Goal: Navigation & Orientation: Find specific page/section

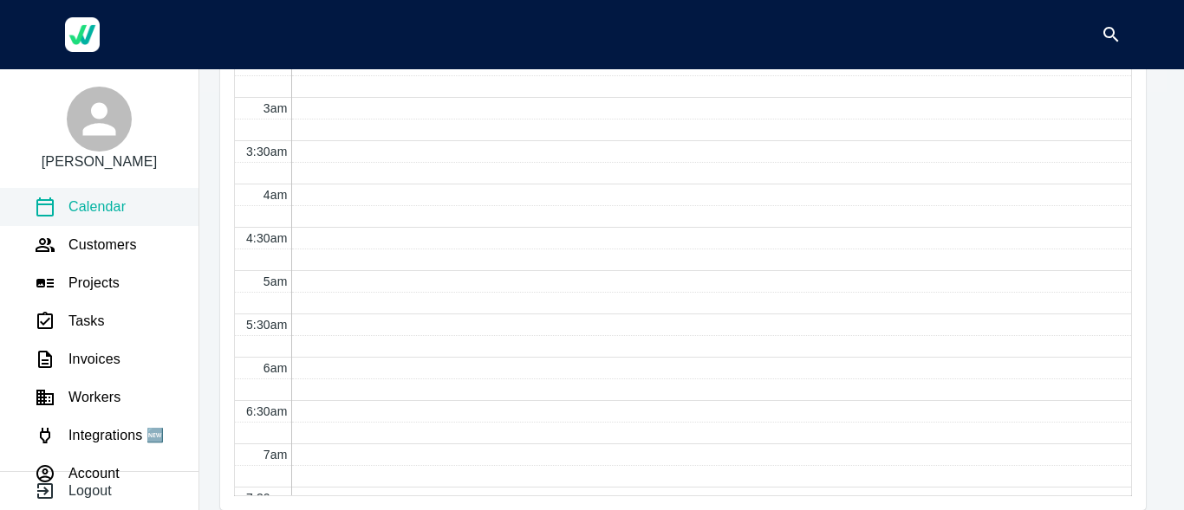
scroll to position [780, 0]
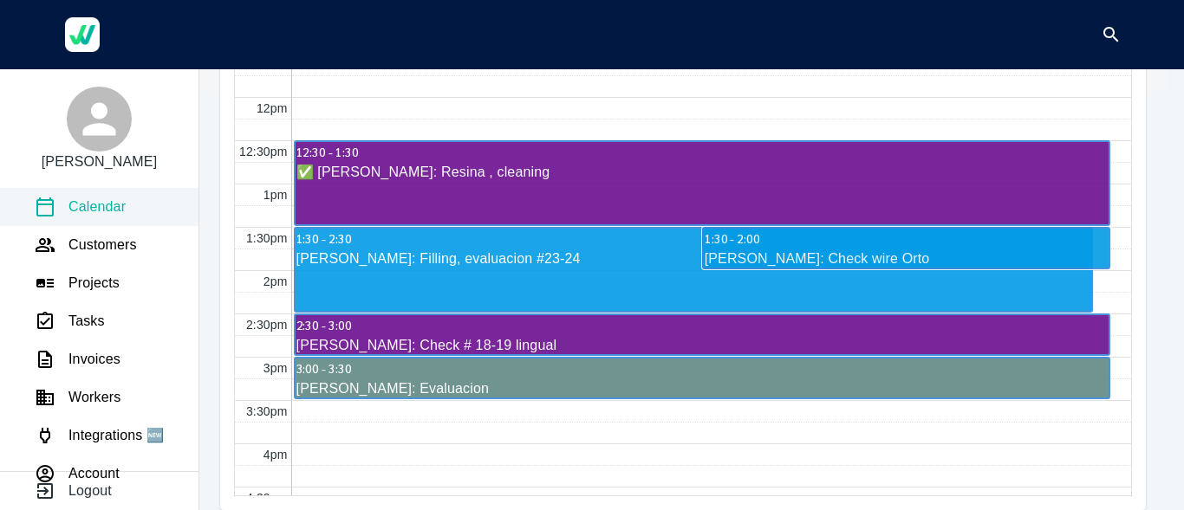
drag, startPoint x: 1181, startPoint y: 318, endPoint x: 1183, endPoint y: 177, distance: 141.3
click at [1183, 177] on div "[PERSON_NAME] Calendar Customers Projects Tasks Invoices Workers Integrations 🆕…" at bounding box center [592, 255] width 1184 height 510
click at [100, 206] on p "Calendar" at bounding box center [96, 207] width 57 height 21
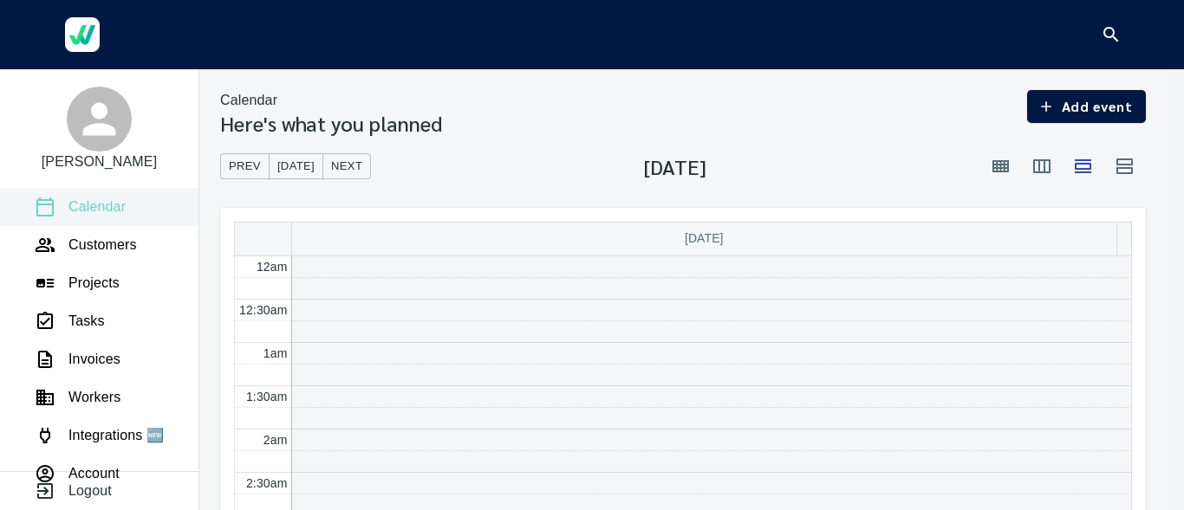
scroll to position [521, 0]
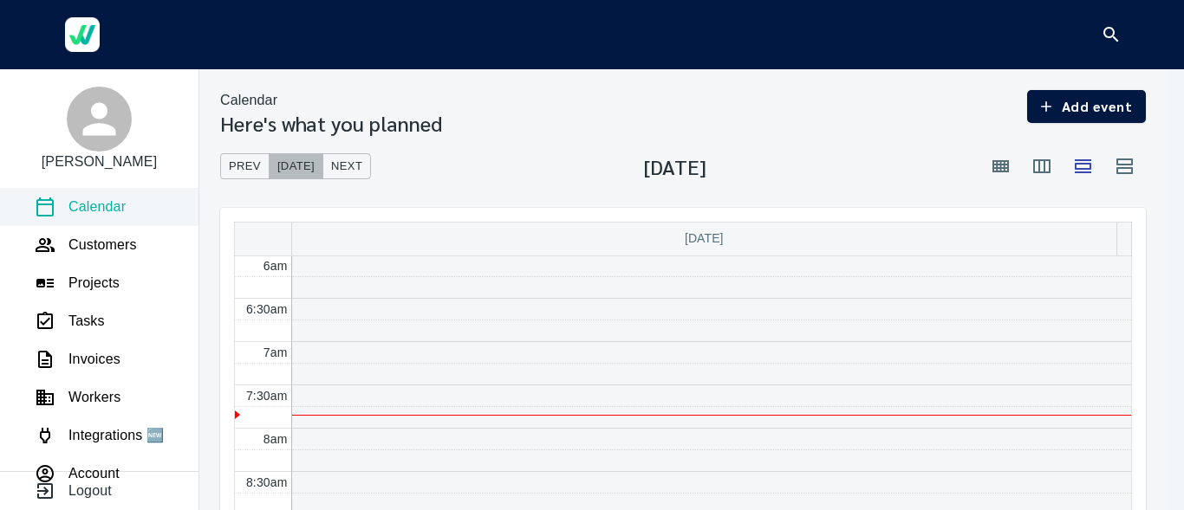
click at [298, 169] on span "[DATE]" at bounding box center [295, 167] width 37 height 20
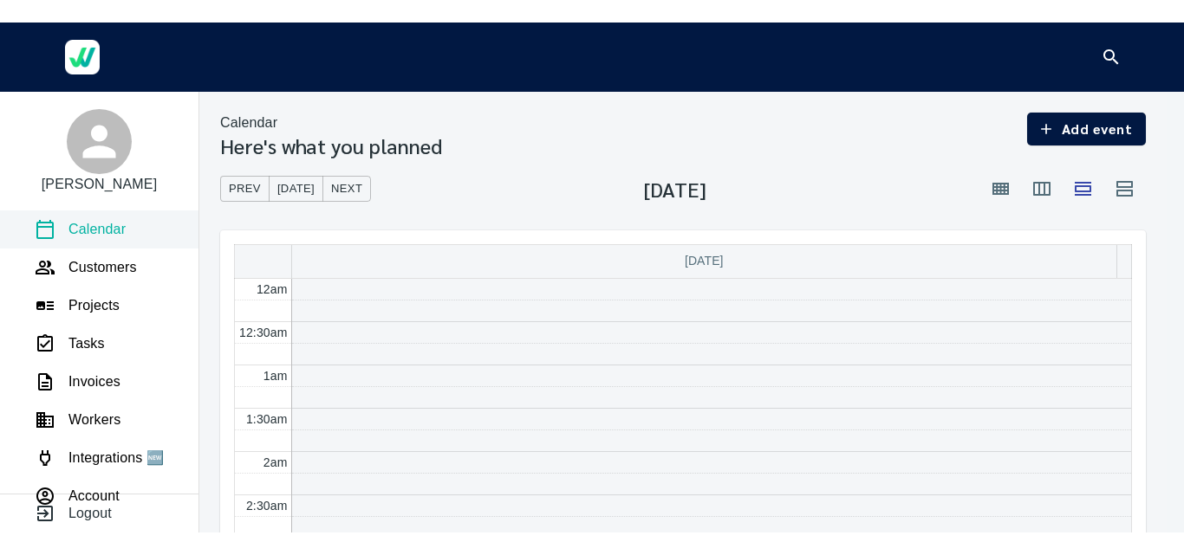
scroll to position [521, 0]
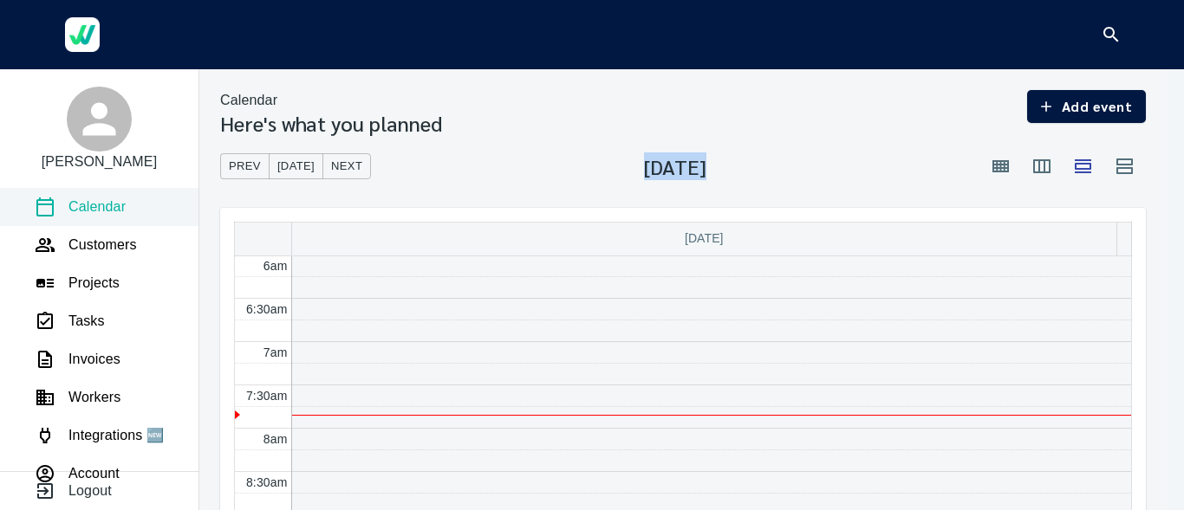
drag, startPoint x: 1180, startPoint y: 111, endPoint x: 1183, endPoint y: 179, distance: 67.6
click at [1183, 179] on div "[PERSON_NAME] Calendar Customers Projects Tasks Invoices Workers Integrations 🆕…" at bounding box center [592, 255] width 1184 height 510
click at [143, 88] on div "[PERSON_NAME]" at bounding box center [99, 130] width 198 height 86
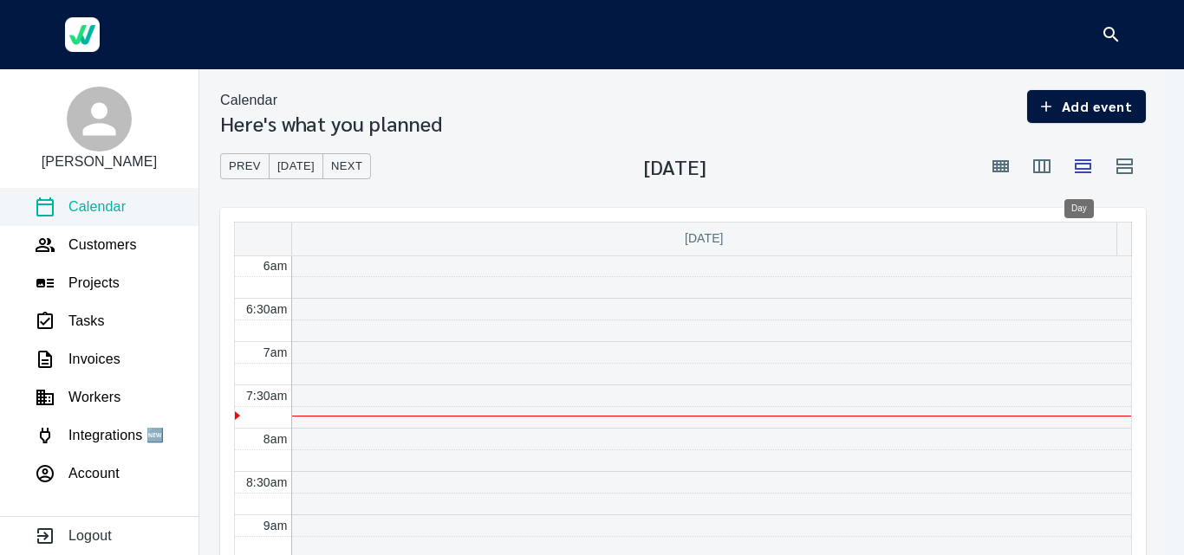
click at [1081, 173] on icon "button" at bounding box center [1082, 166] width 16 height 14
click at [250, 171] on span "Prev" at bounding box center [245, 167] width 32 height 20
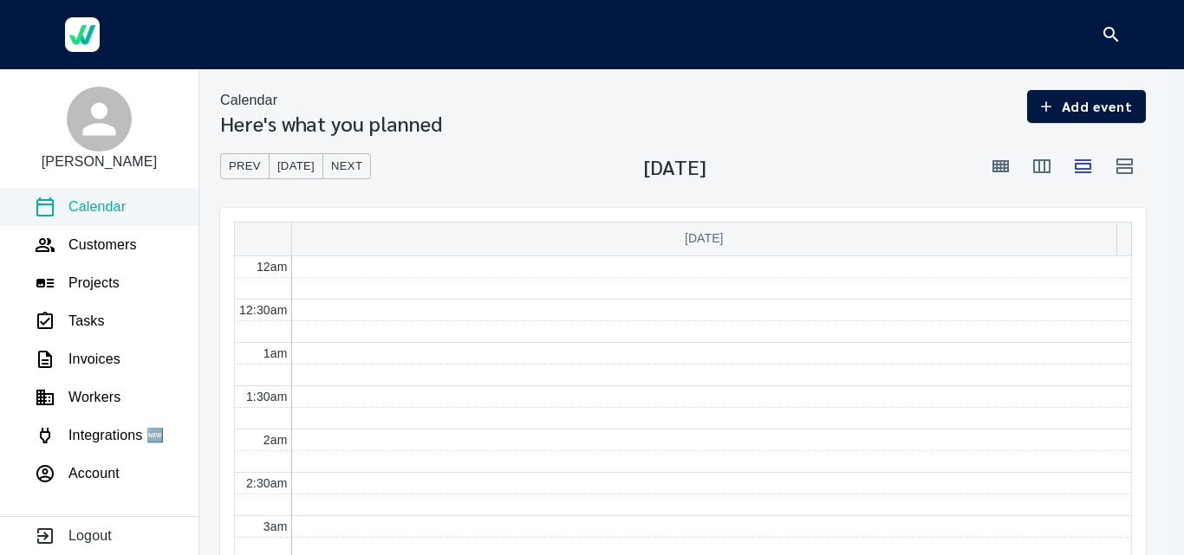
scroll to position [521, 0]
click at [298, 163] on span "[DATE]" at bounding box center [295, 167] width 37 height 20
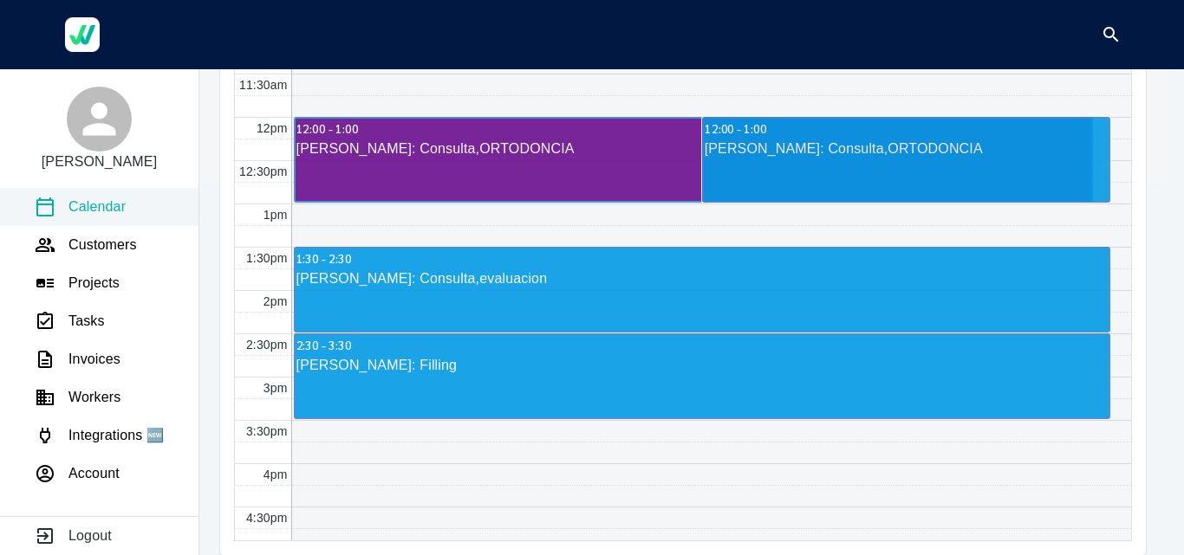
scroll to position [811, 0]
